Goal: Find specific page/section: Find specific page/section

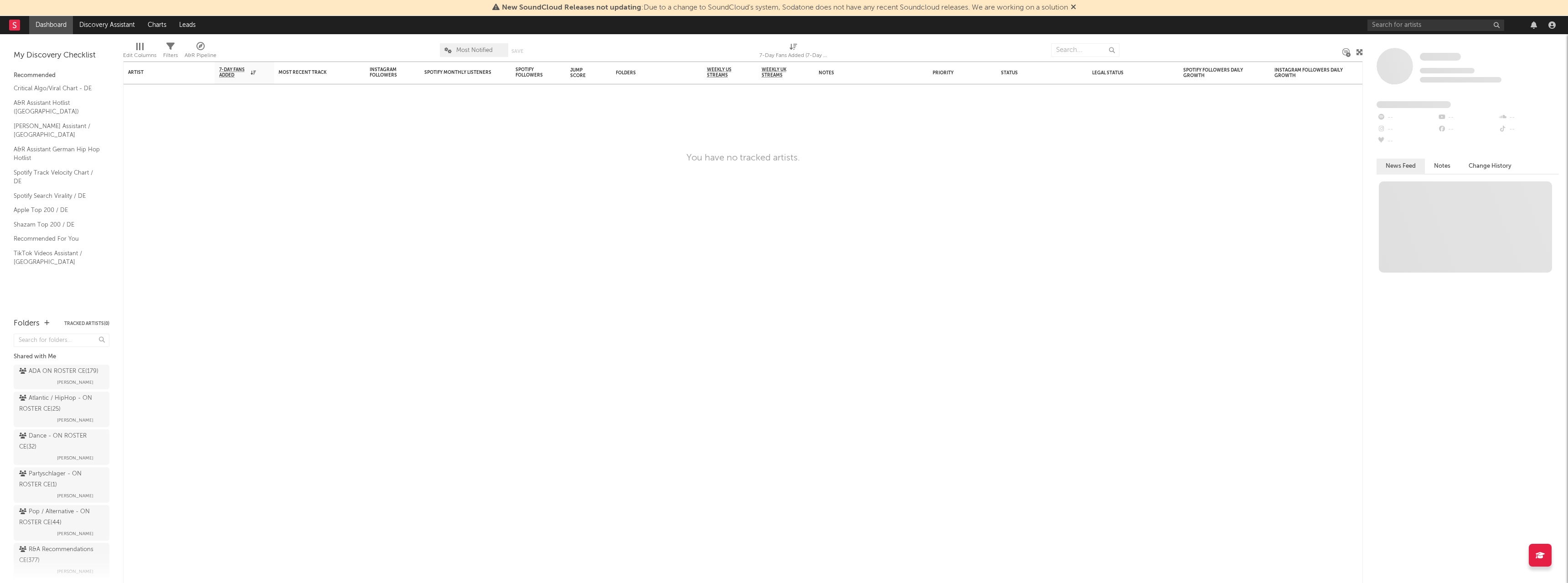
click at [1076, 7] on icon at bounding box center [1073, 7] width 5 height 7
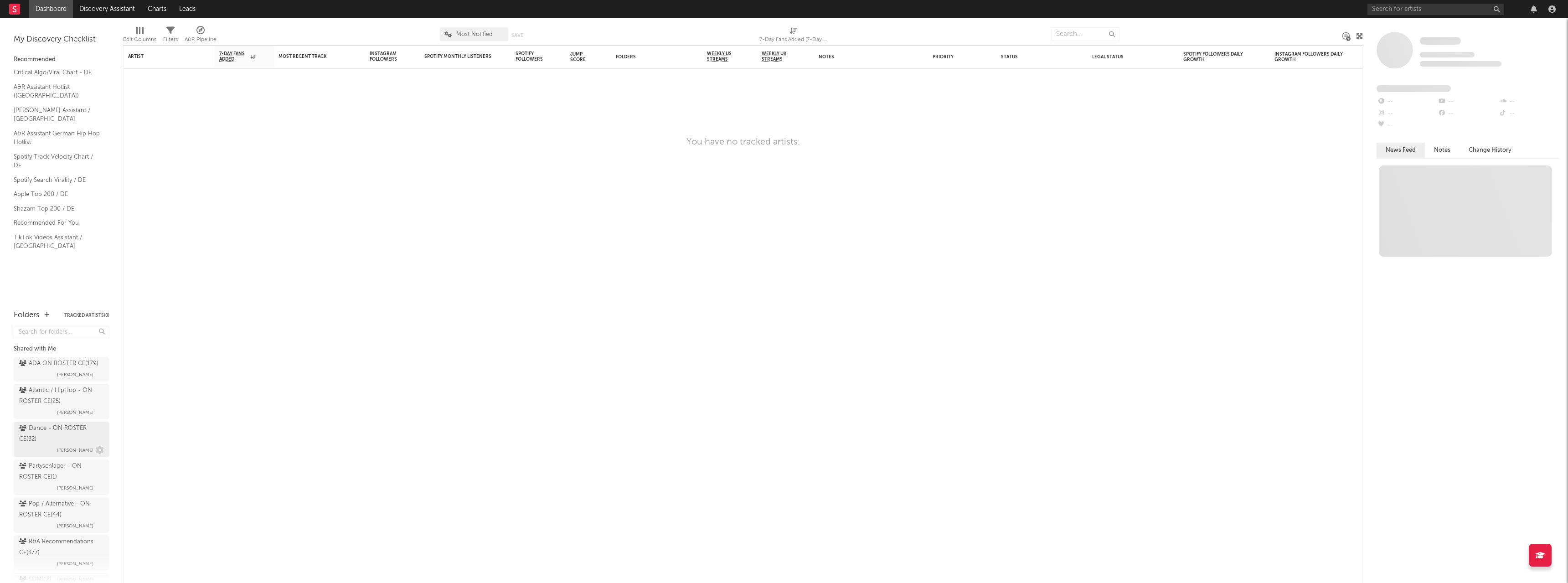
click at [57, 445] on div "Dance - ON ROSTER CE ( 32 )" at bounding box center [60, 434] width 82 height 22
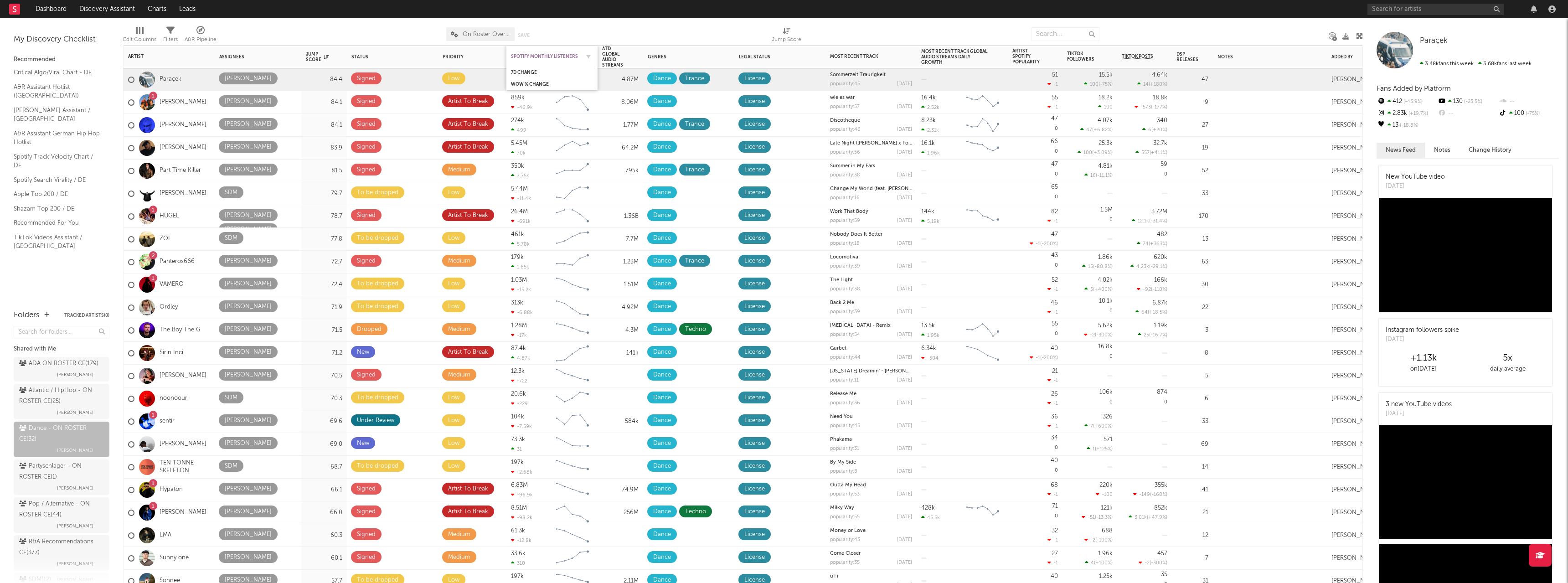
click at [523, 56] on div "Spotify Monthly Listeners" at bounding box center [544, 57] width 68 height 5
